Goal: Information Seeking & Learning: Learn about a topic

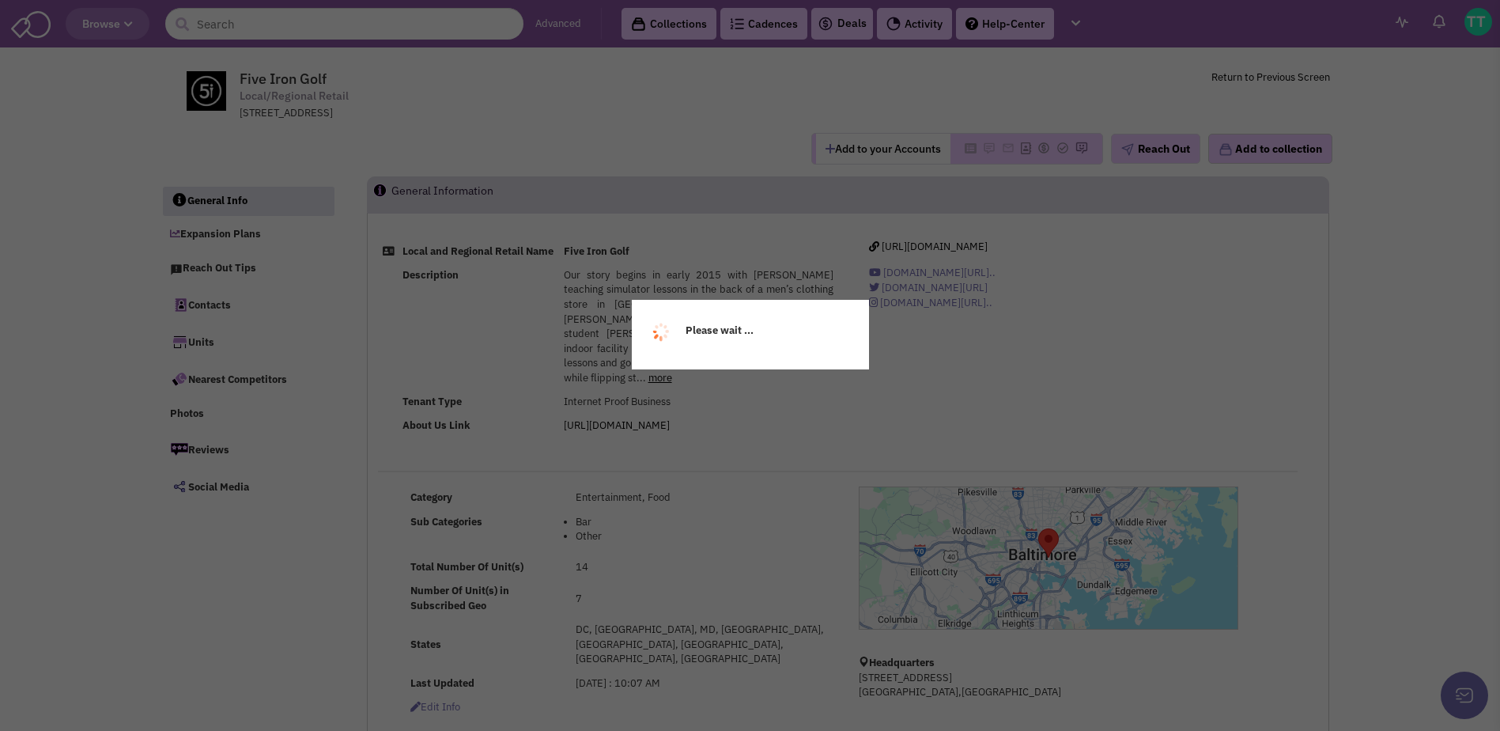
select select
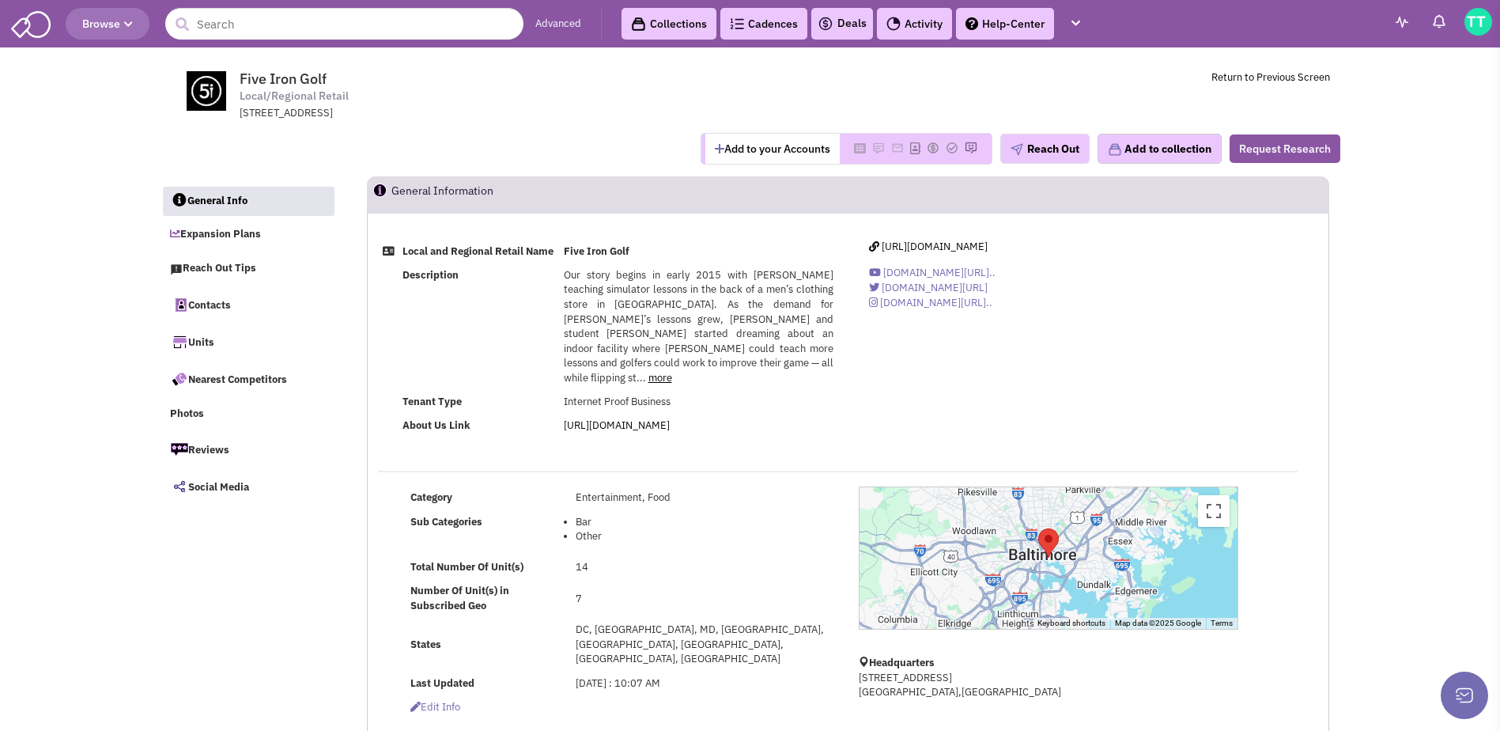
select select
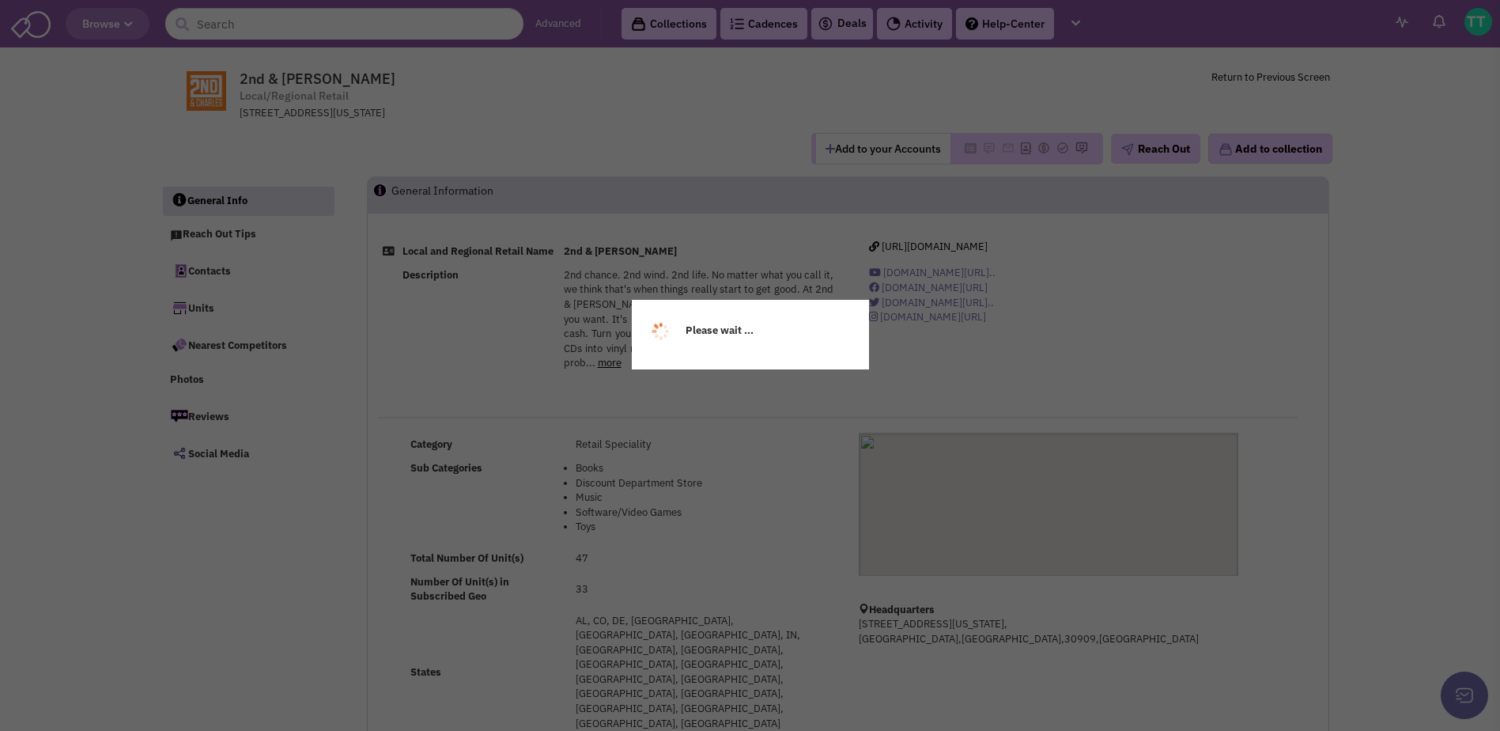
select select
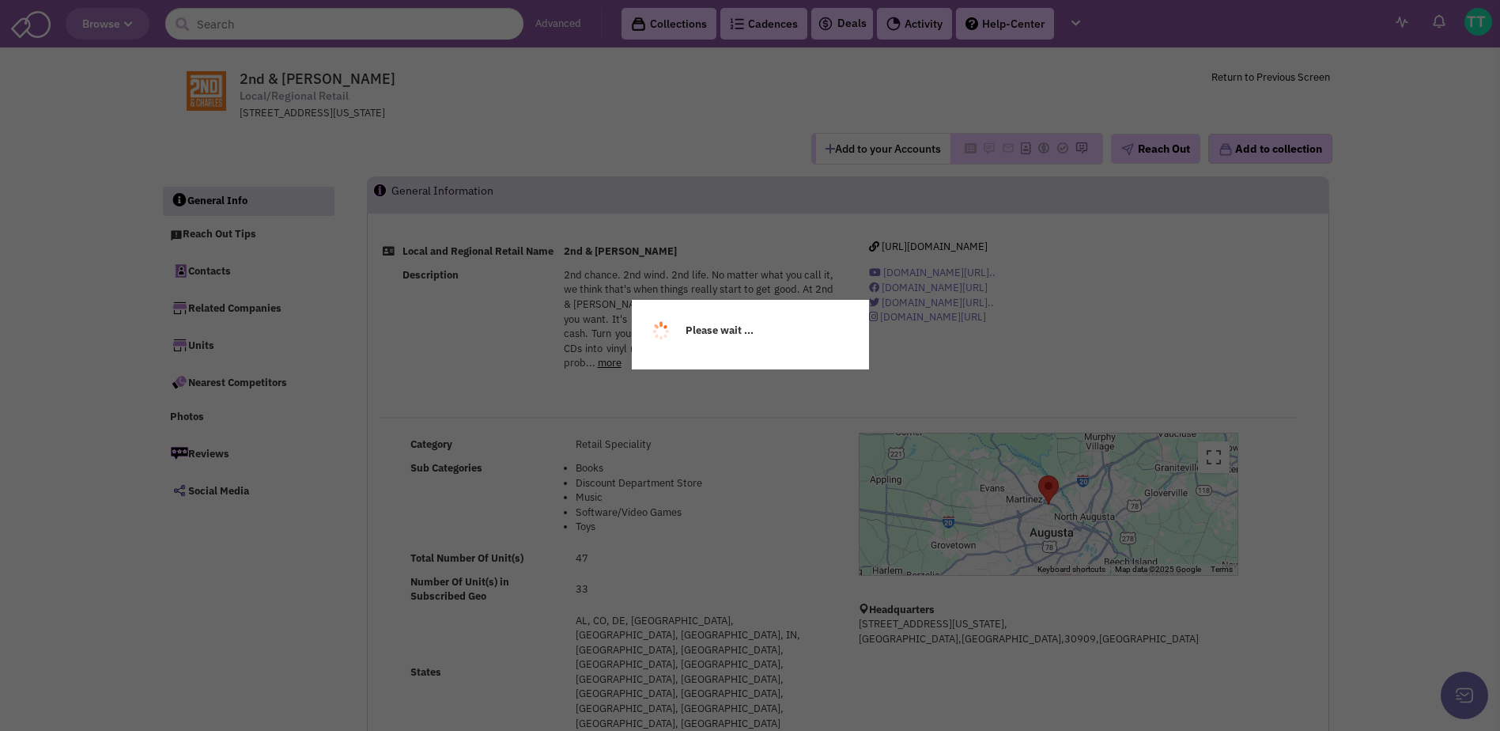
select select
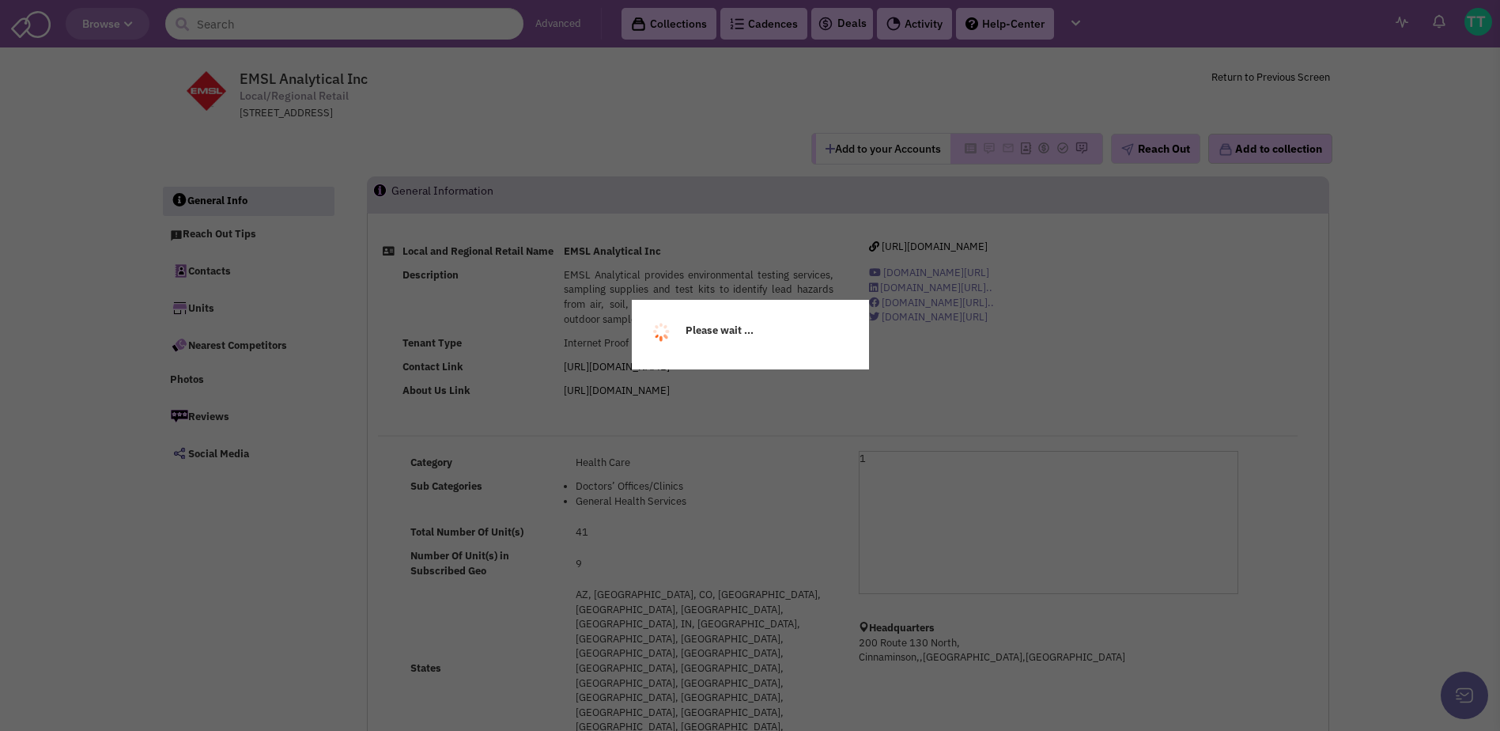
select select
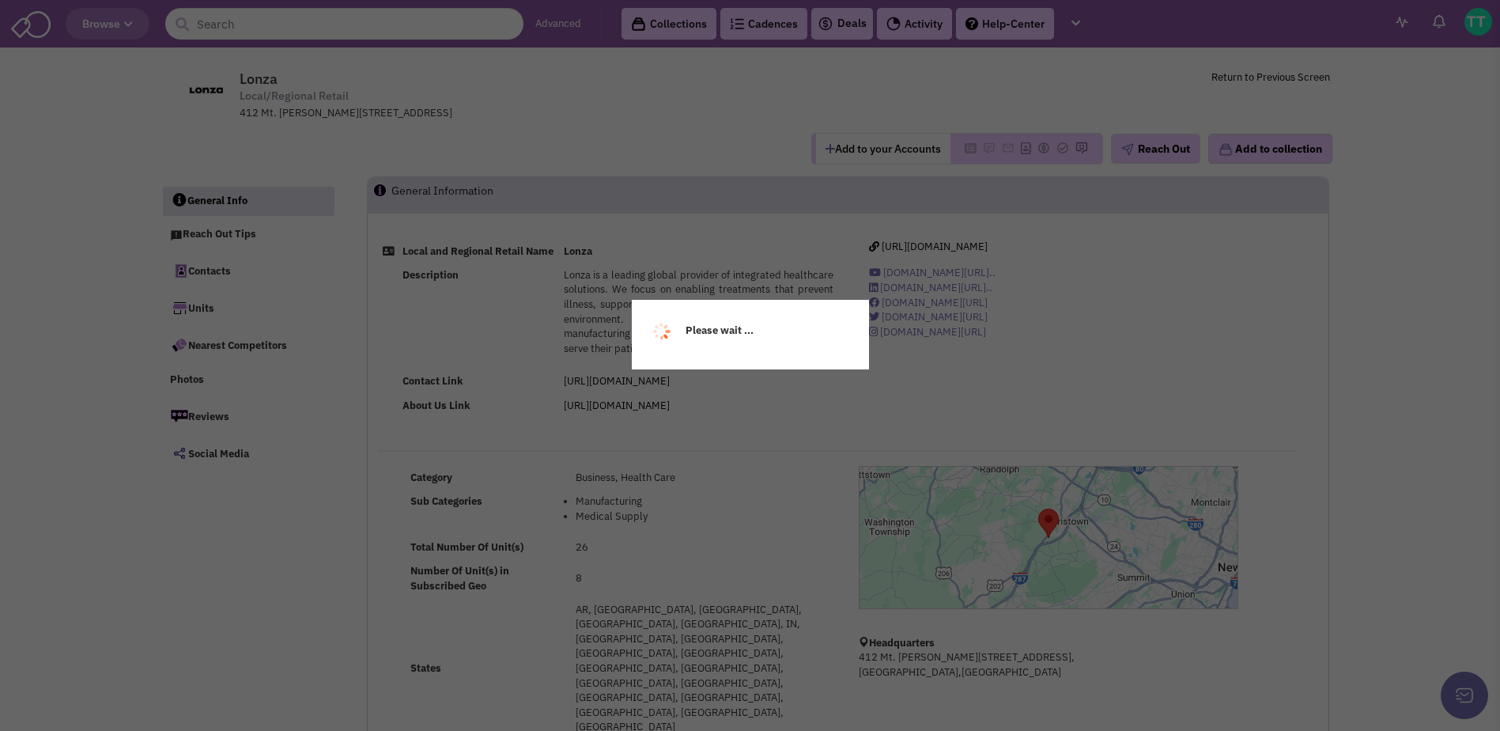
select select
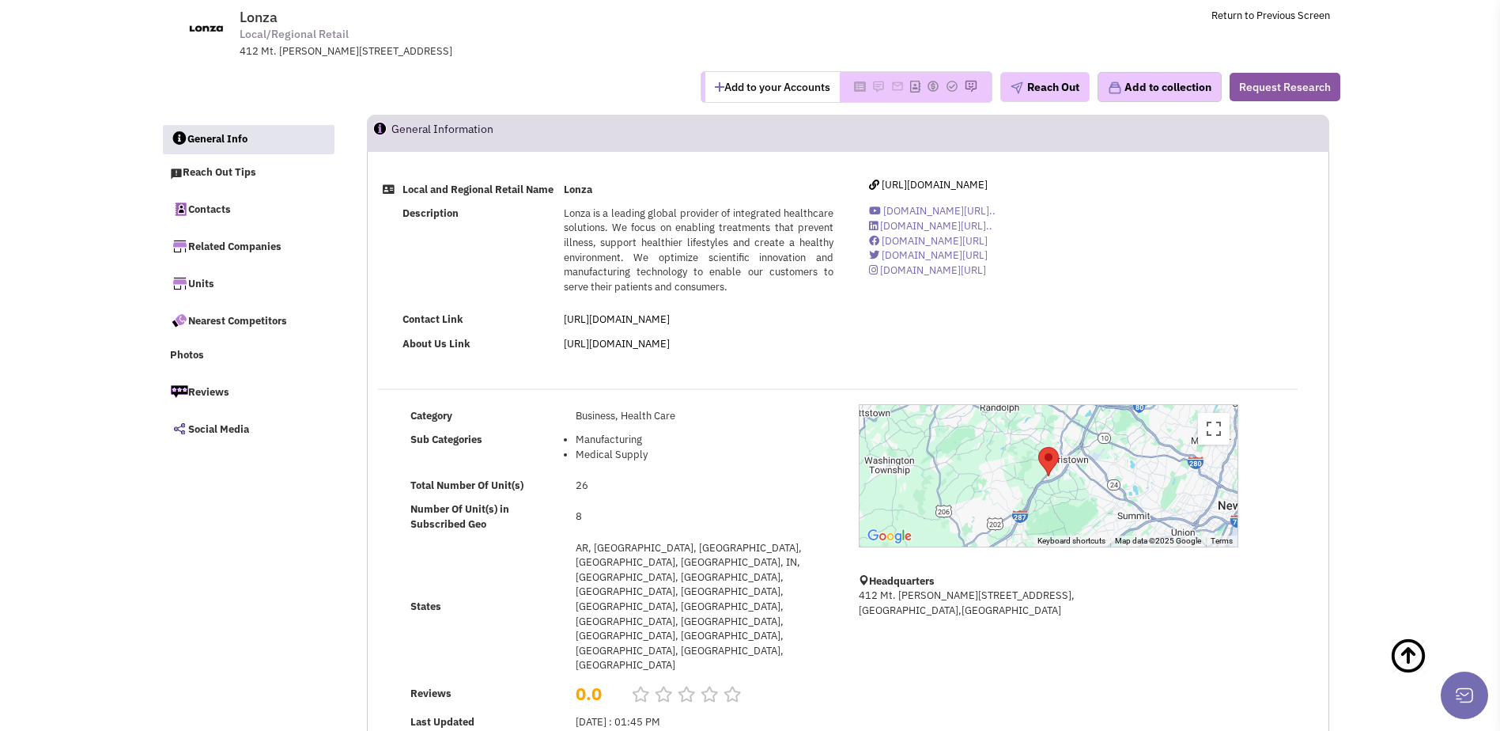
scroll to position [13, 0]
